Goal: Check status: Check status

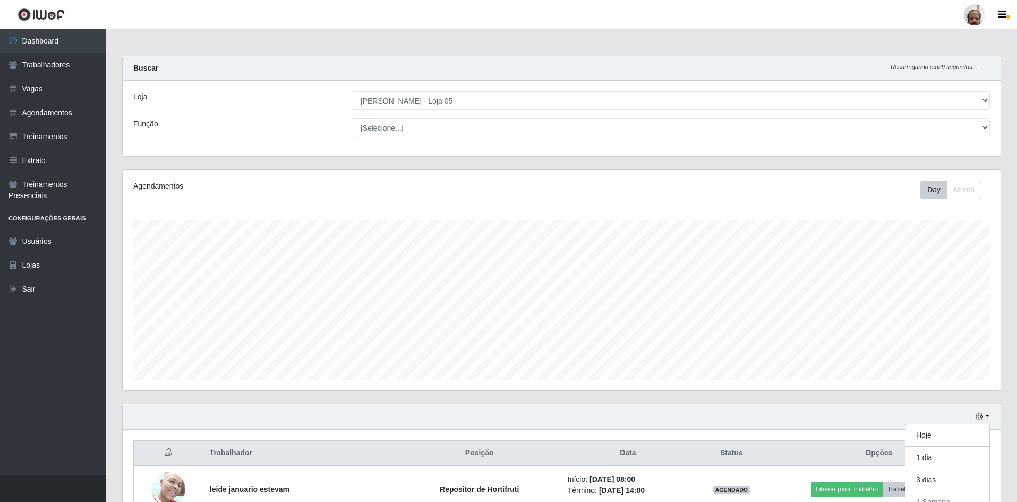
select select "252"
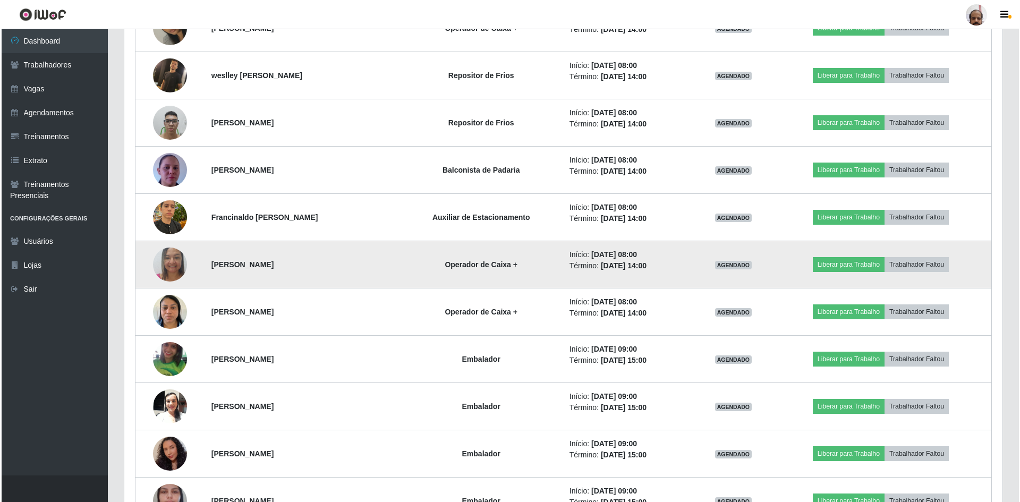
scroll to position [737, 0]
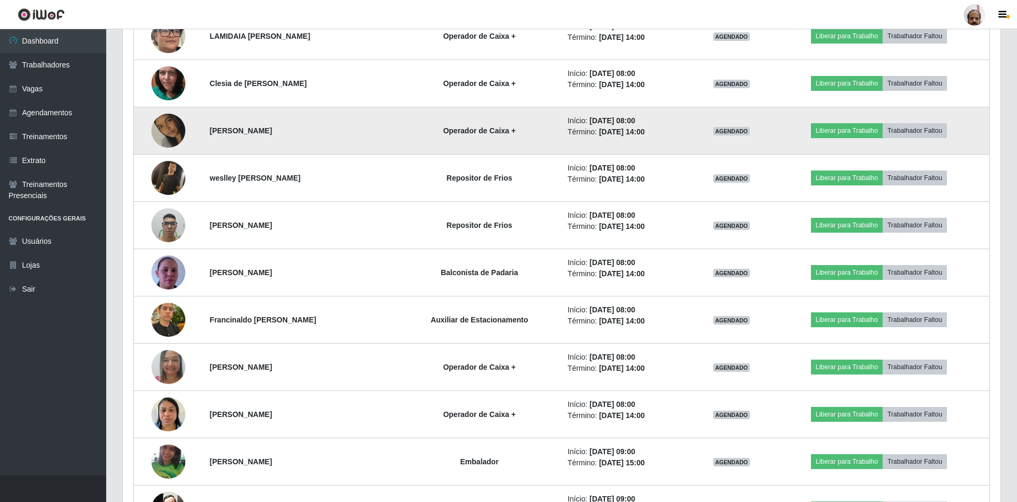
click at [172, 122] on img at bounding box center [168, 130] width 34 height 61
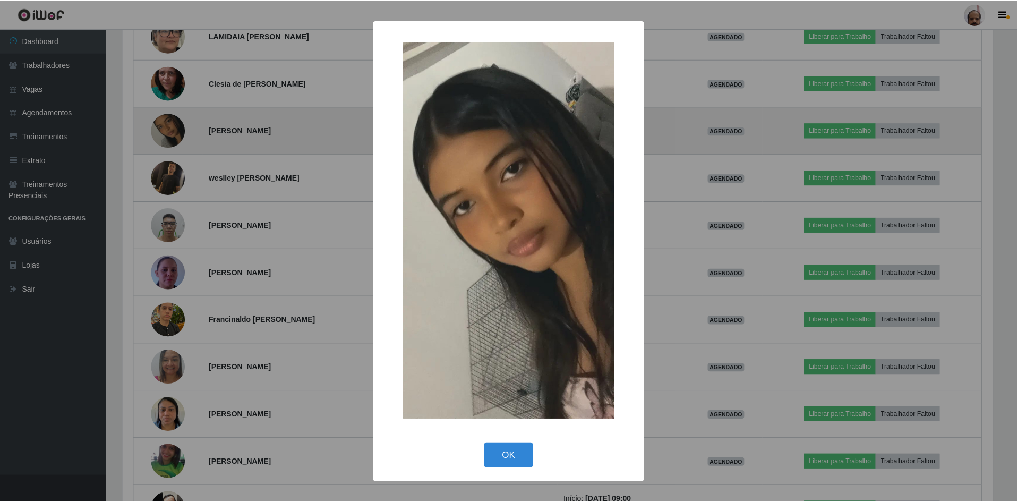
scroll to position [220, 872]
click at [172, 122] on div "× OK Cancel" at bounding box center [510, 251] width 1020 height 502
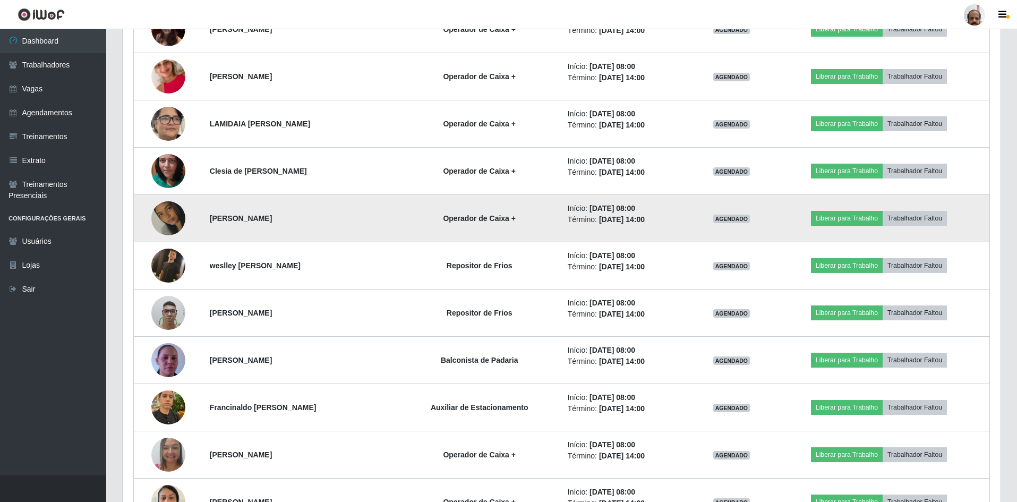
scroll to position [630, 0]
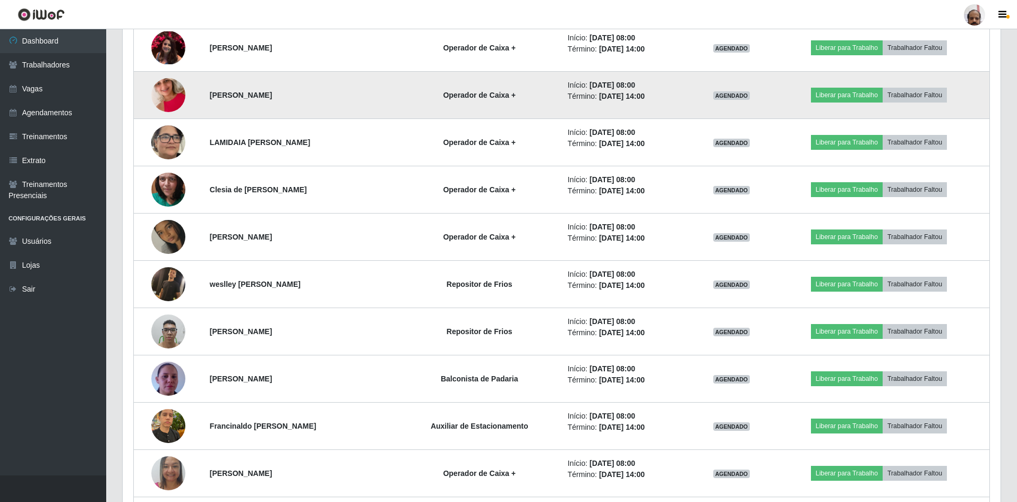
click at [175, 93] on img at bounding box center [168, 95] width 34 height 61
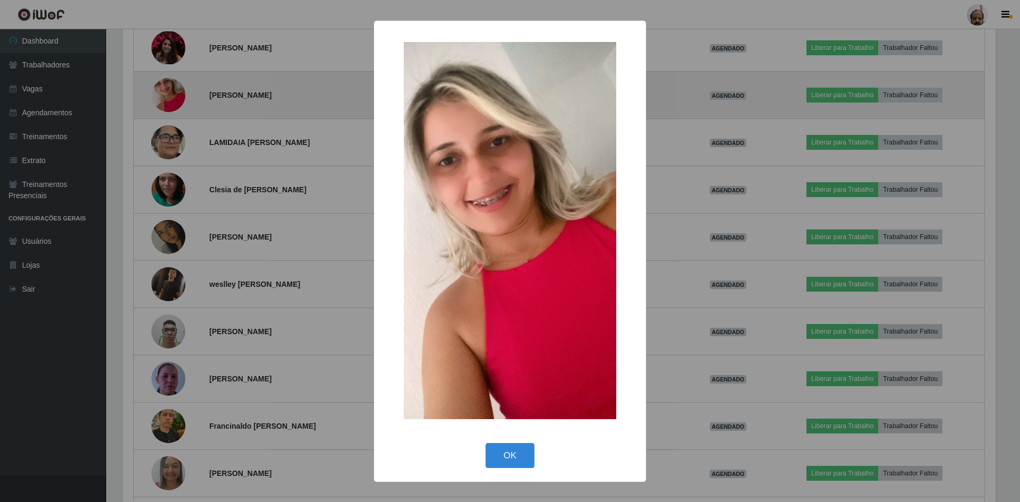
click at [175, 93] on div "× OK Cancel" at bounding box center [510, 251] width 1020 height 502
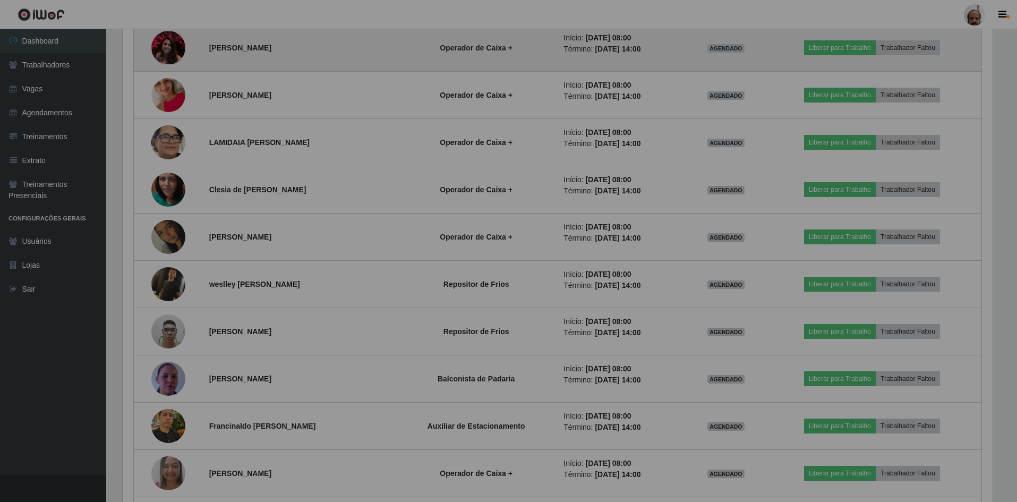
scroll to position [220, 878]
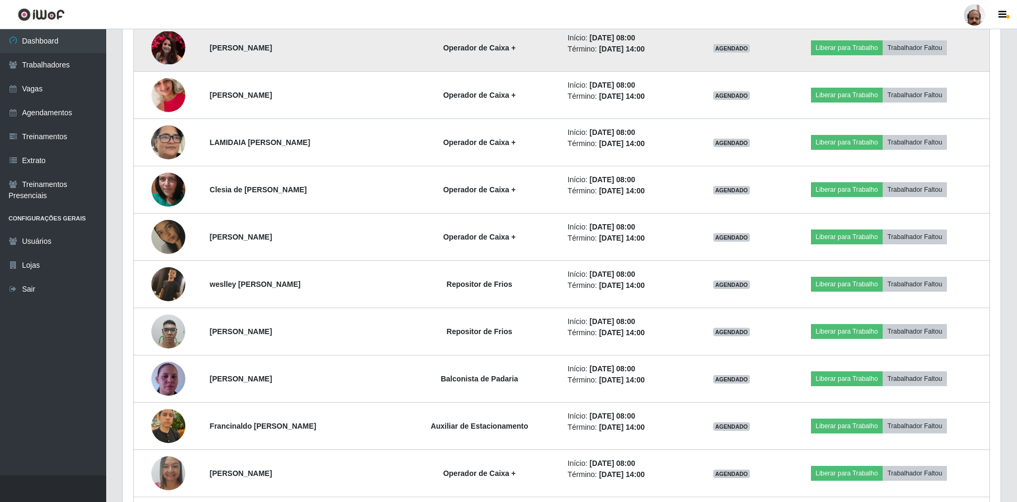
click at [172, 54] on img at bounding box center [168, 47] width 34 height 33
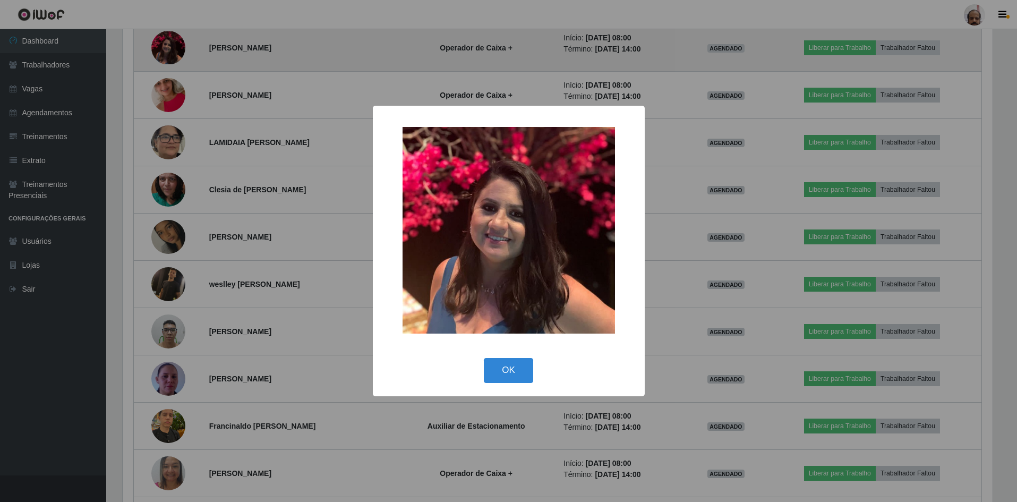
scroll to position [220, 872]
click at [172, 54] on div "× OK Cancel" at bounding box center [510, 251] width 1020 height 502
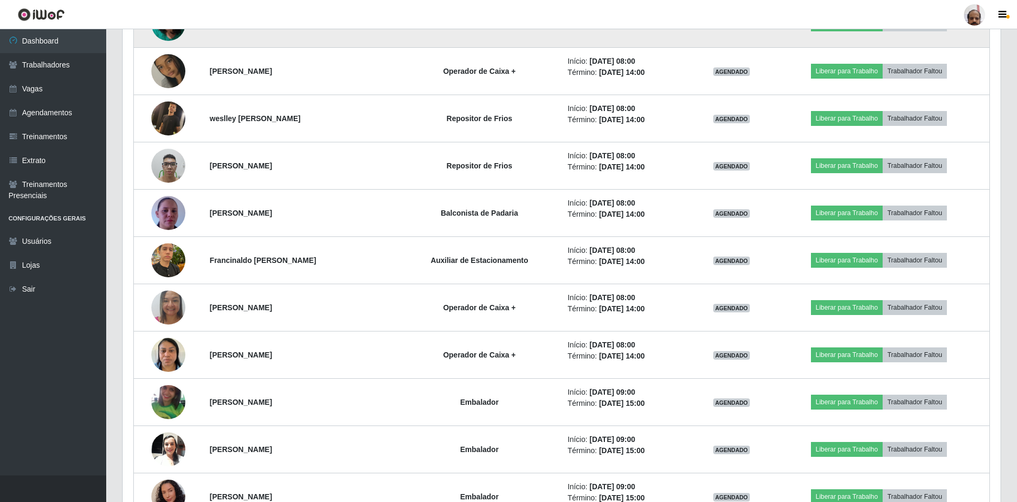
scroll to position [843, 0]
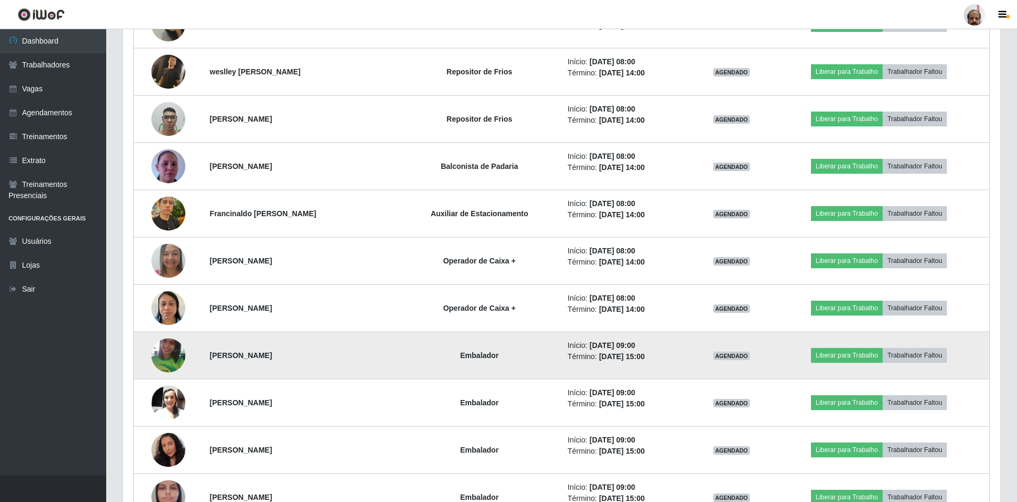
click at [174, 356] on img at bounding box center [168, 355] width 34 height 66
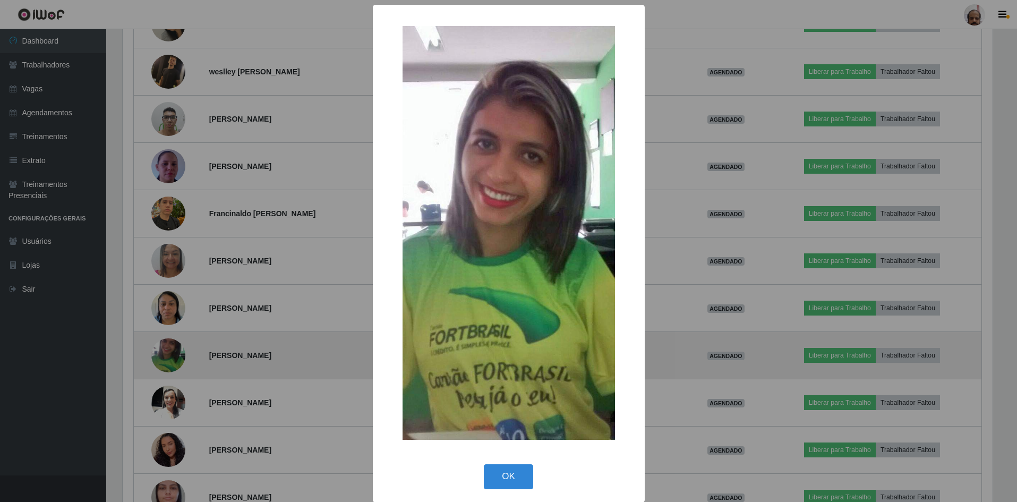
scroll to position [220, 872]
click at [174, 356] on div "× OK Cancel" at bounding box center [510, 251] width 1020 height 502
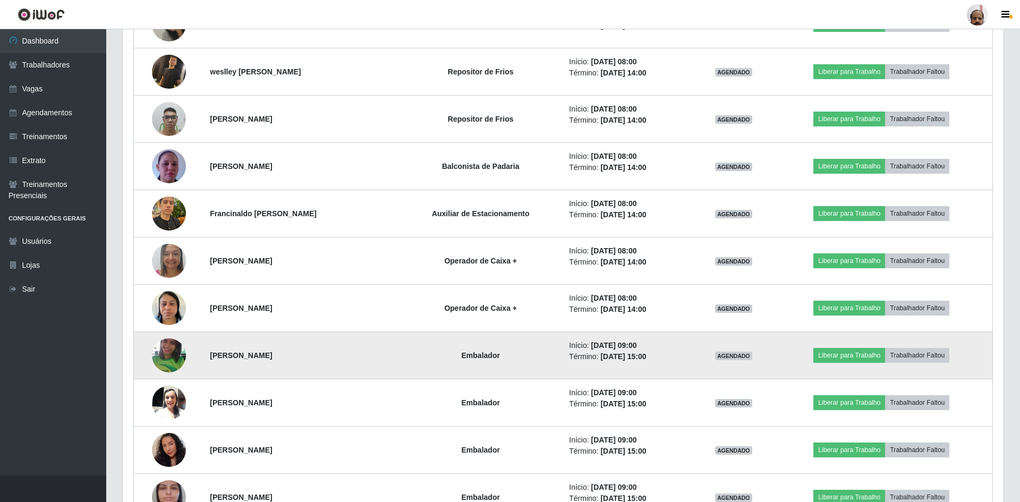
scroll to position [220, 878]
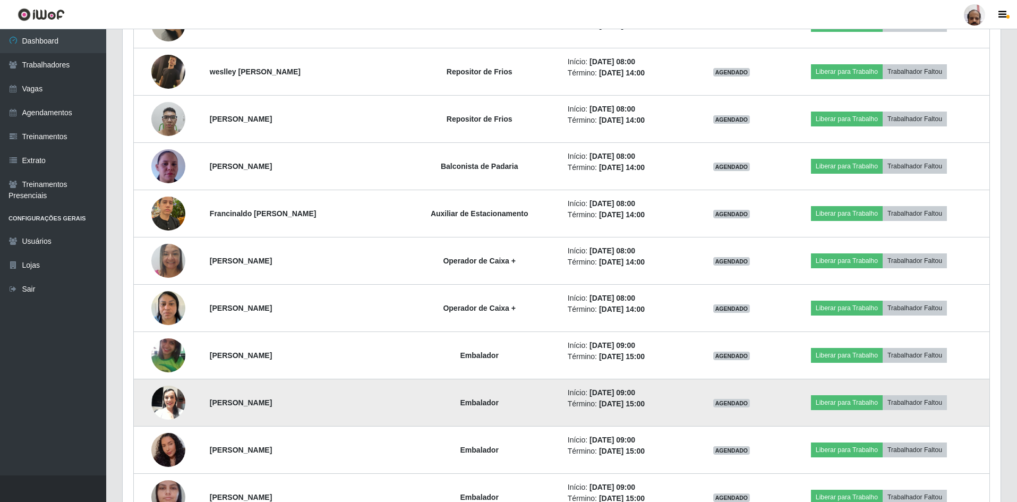
click at [169, 412] on img at bounding box center [168, 402] width 34 height 45
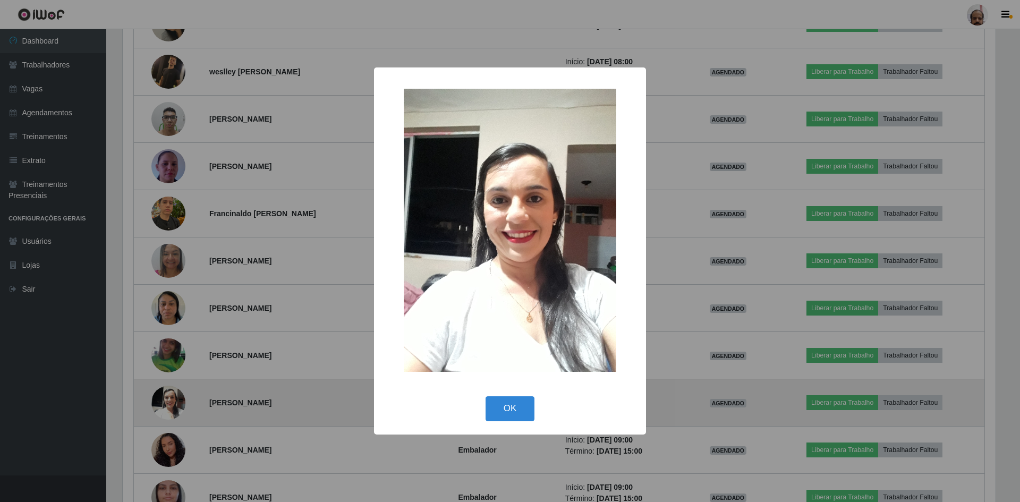
click at [169, 412] on div "× OK Cancel" at bounding box center [510, 251] width 1020 height 502
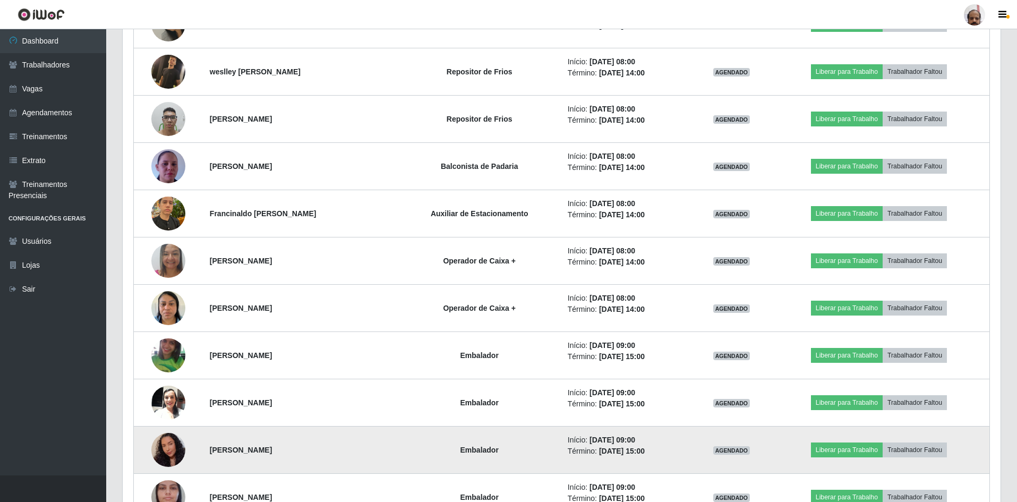
scroll to position [220, 878]
click at [166, 446] on img at bounding box center [168, 450] width 34 height 44
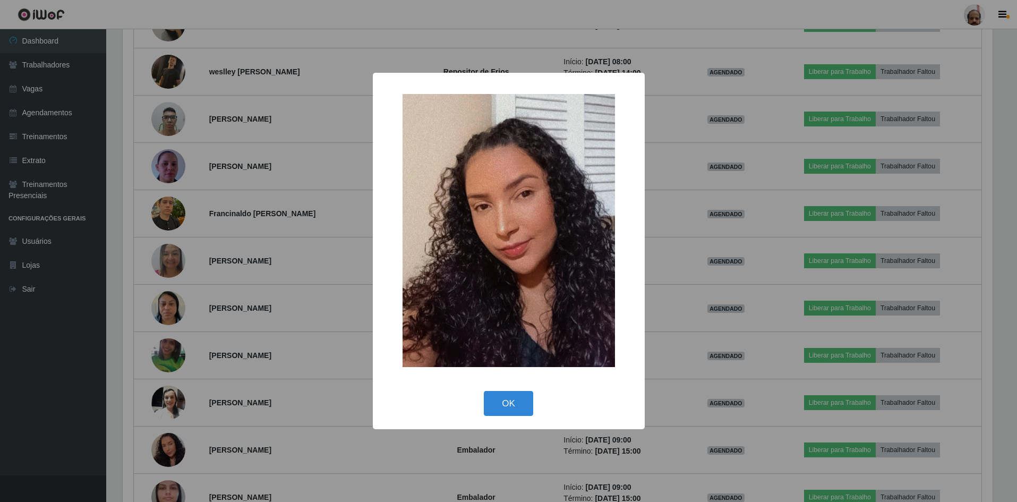
scroll to position [220, 872]
click at [166, 444] on div "× OK Cancel" at bounding box center [510, 251] width 1020 height 502
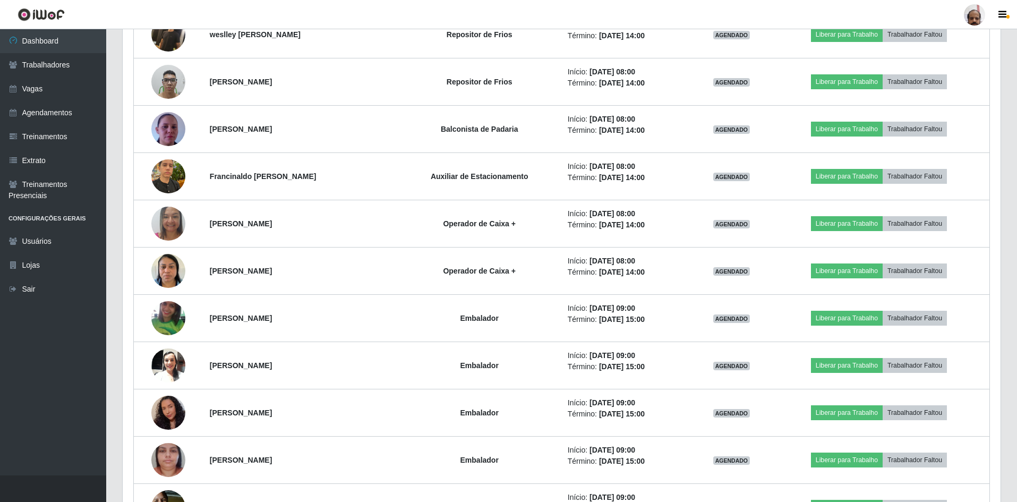
scroll to position [0, 0]
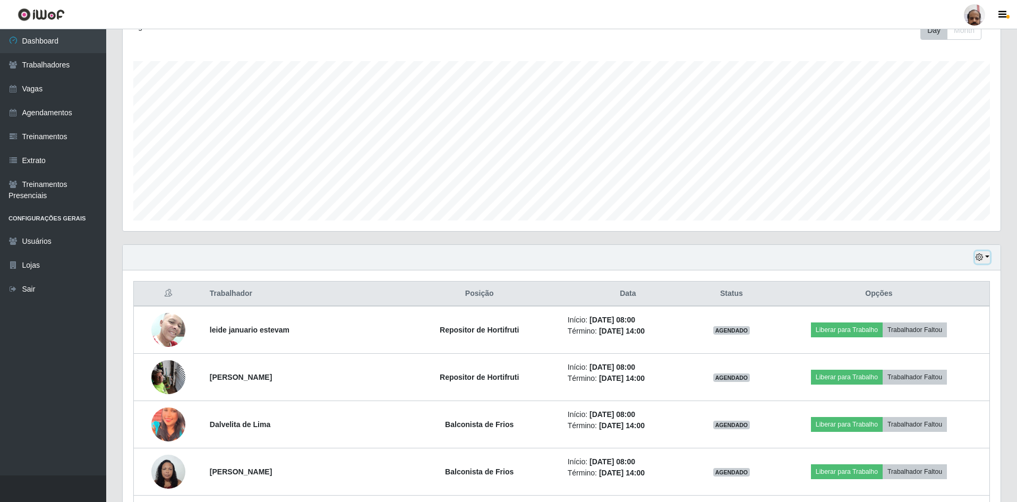
click at [983, 255] on button "button" at bounding box center [982, 257] width 15 height 12
click at [948, 316] on button "3 dias" at bounding box center [947, 321] width 84 height 22
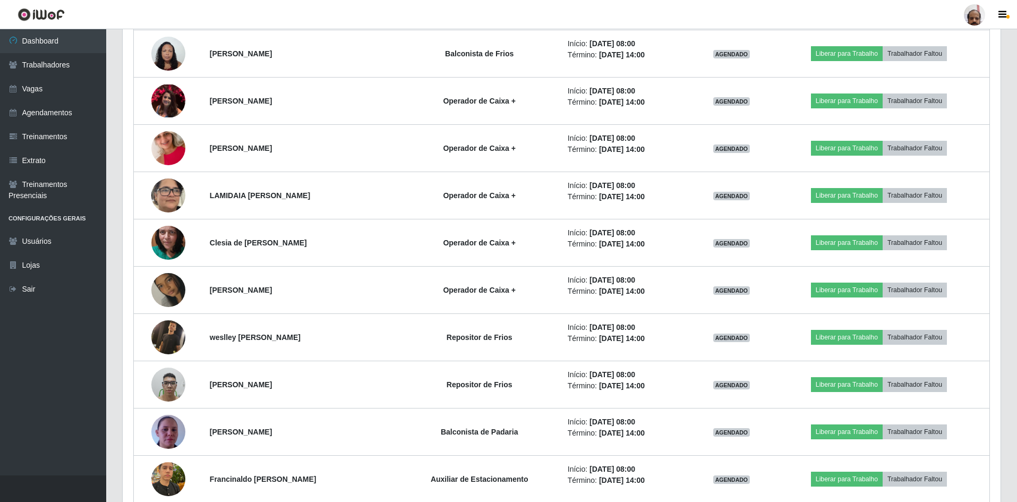
scroll to position [152, 0]
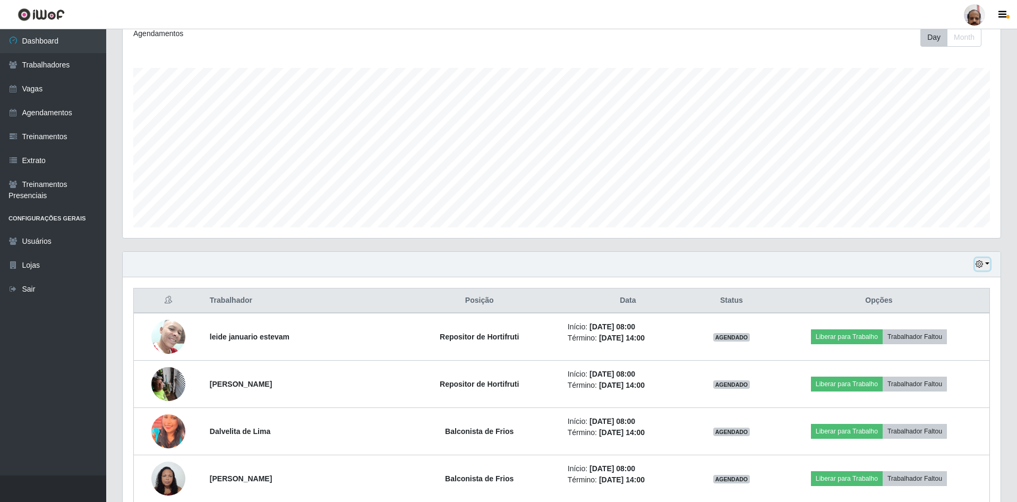
click at [988, 264] on button "button" at bounding box center [982, 264] width 15 height 12
click at [948, 307] on button "1 dia" at bounding box center [947, 305] width 84 height 22
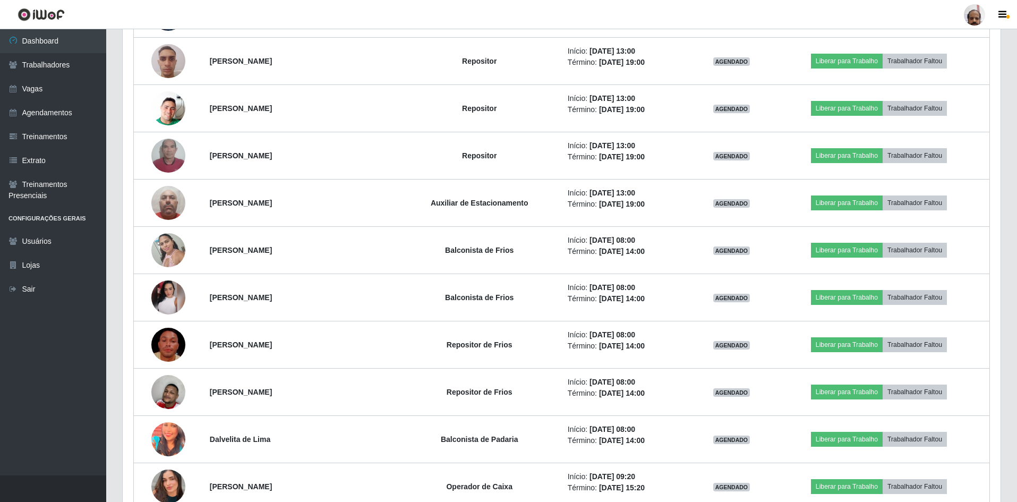
scroll to position [2170, 0]
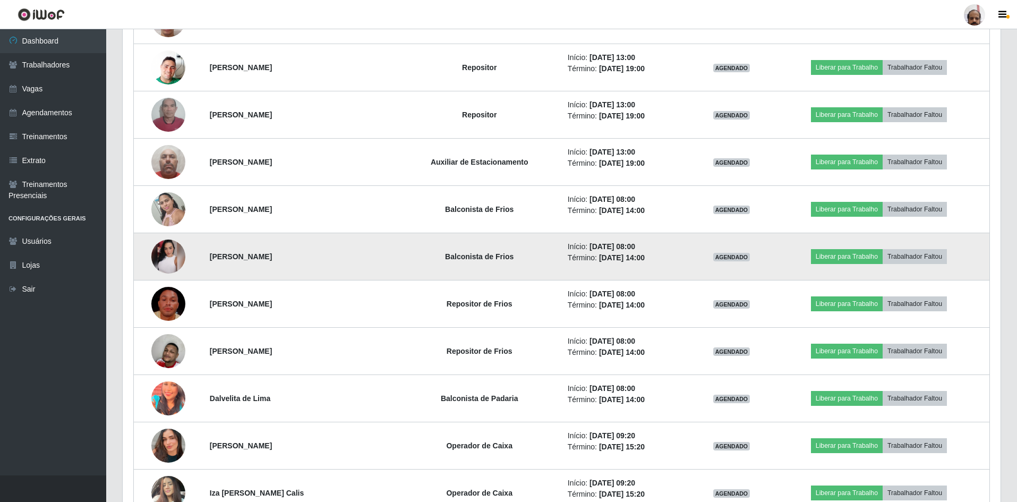
click at [164, 256] on img at bounding box center [168, 256] width 34 height 34
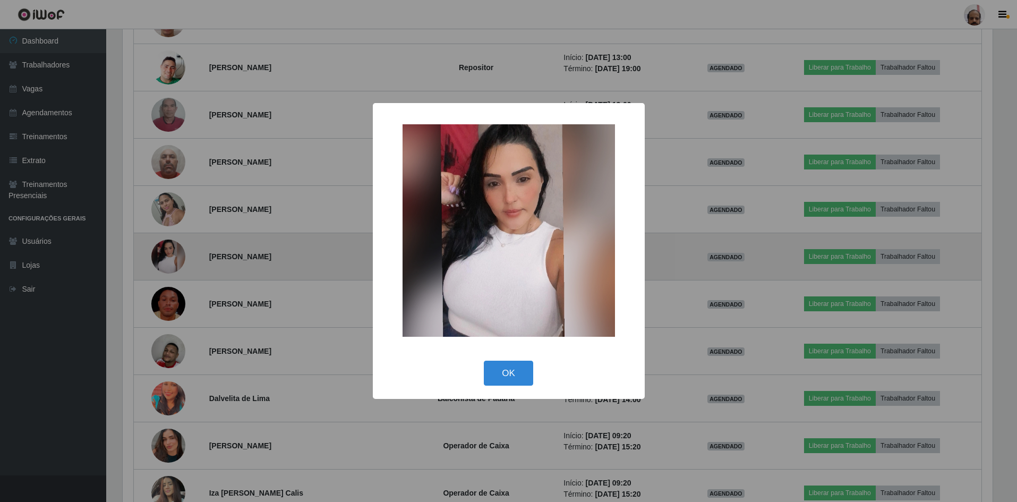
scroll to position [220, 872]
click at [164, 256] on div "× OK Cancel" at bounding box center [510, 251] width 1020 height 502
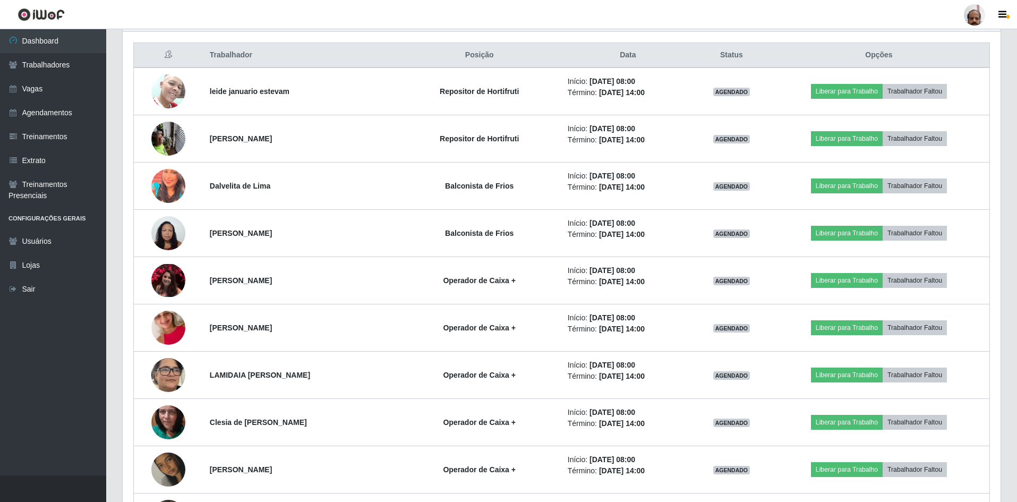
scroll to position [206, 0]
